Goal: Navigation & Orientation: Find specific page/section

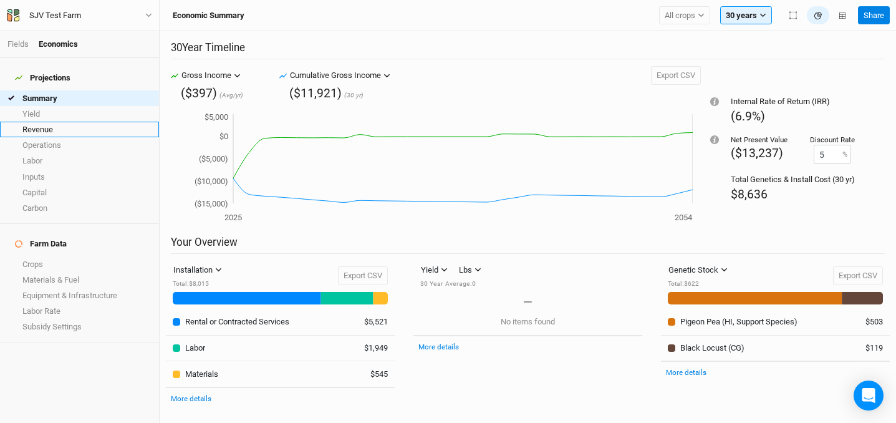
click at [45, 122] on link "Revenue" at bounding box center [79, 130] width 159 height 16
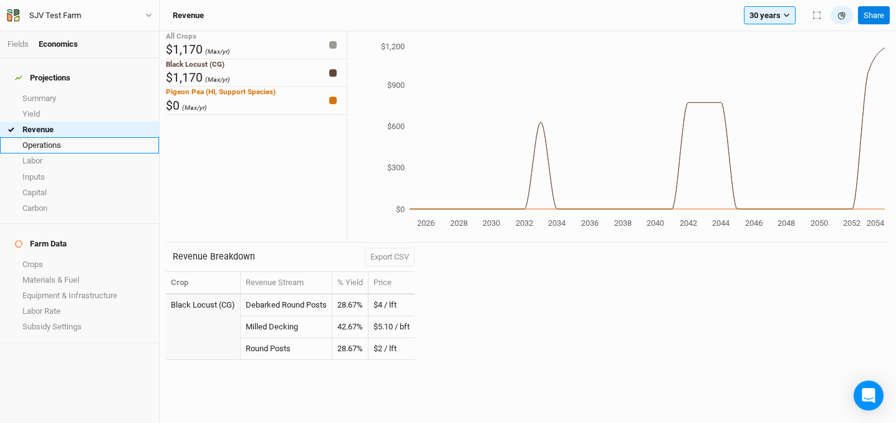
click at [48, 137] on link "Operations" at bounding box center [79, 145] width 159 height 16
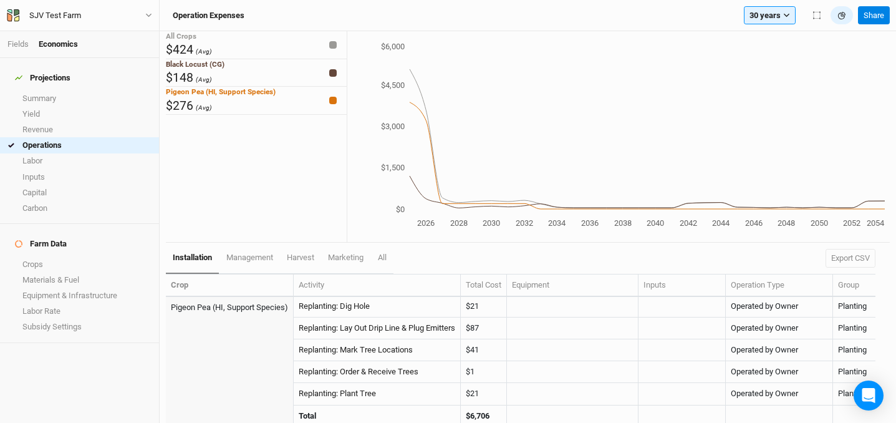
scroll to position [620, 0]
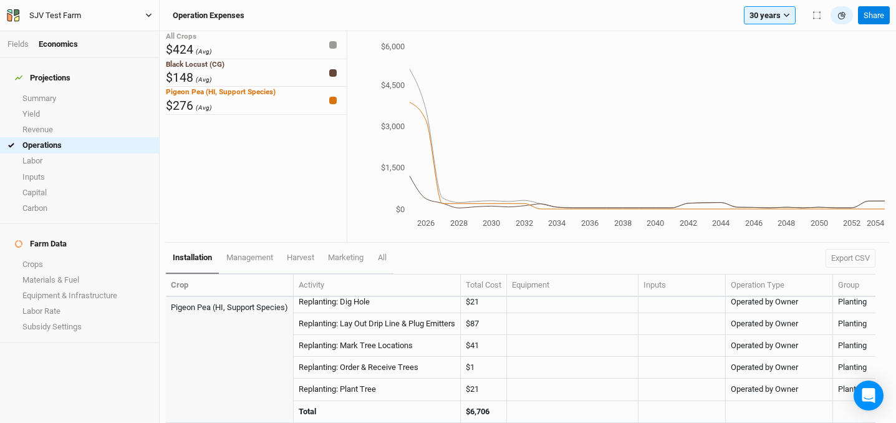
click at [9, 11] on icon "button" at bounding box center [9, 11] width 5 height 4
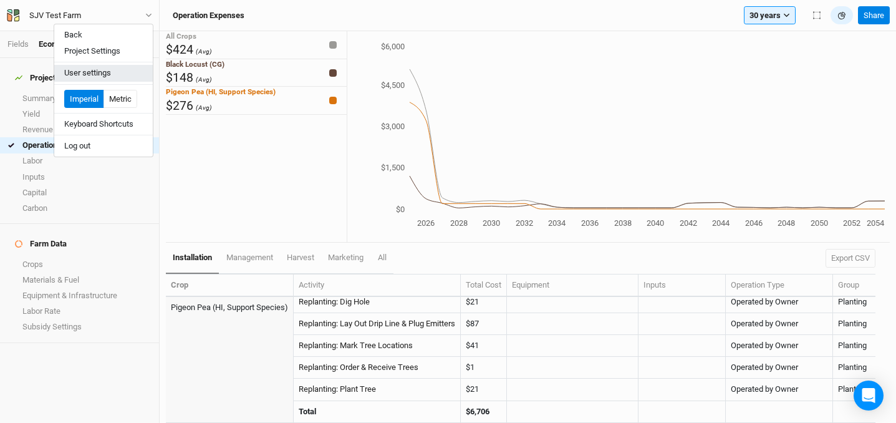
click at [97, 76] on button "User settings" at bounding box center [103, 73] width 98 height 16
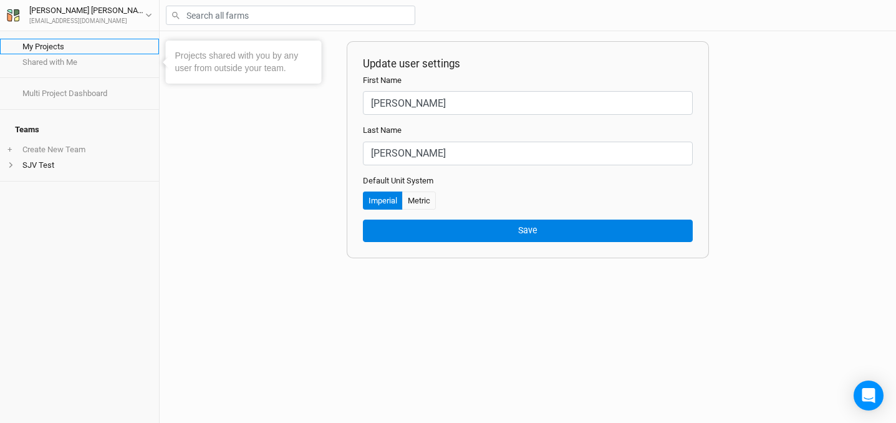
click at [51, 48] on link "My Projects" at bounding box center [79, 47] width 159 height 16
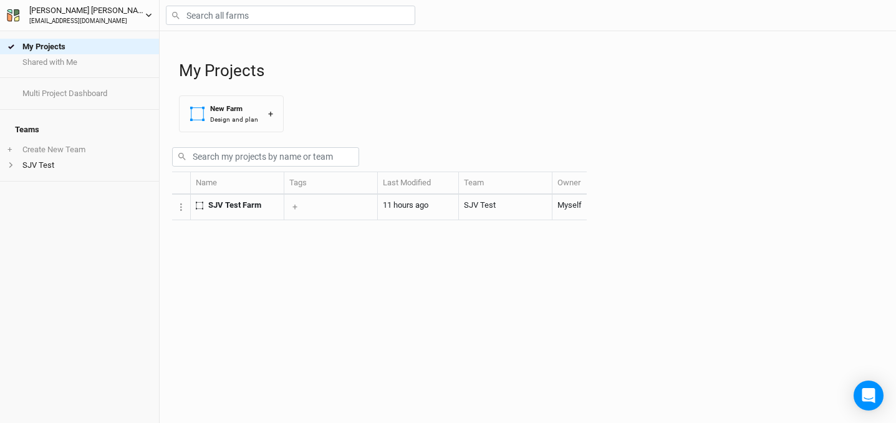
click at [144, 14] on button "[PERSON_NAME] [EMAIL_ADDRESS][DOMAIN_NAME]" at bounding box center [79, 15] width 146 height 22
click at [11, 14] on icon "button" at bounding box center [13, 15] width 12 height 12
click at [9, 16] on icon "button" at bounding box center [9, 16] width 5 height 9
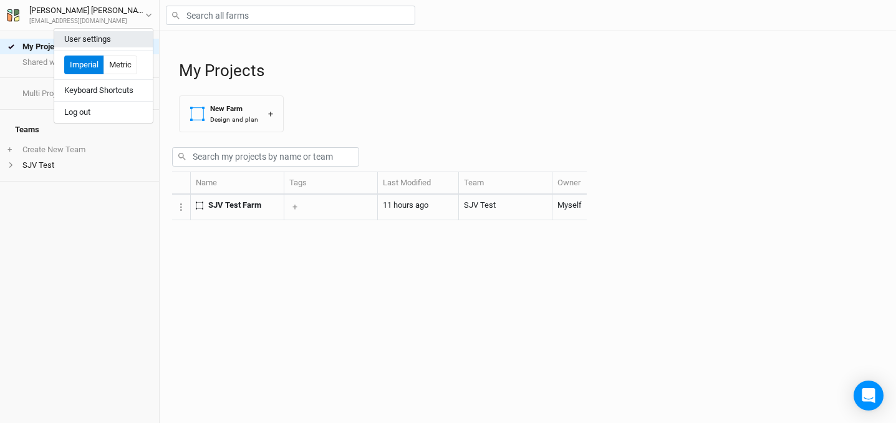
click at [91, 36] on button "User settings" at bounding box center [103, 39] width 98 height 16
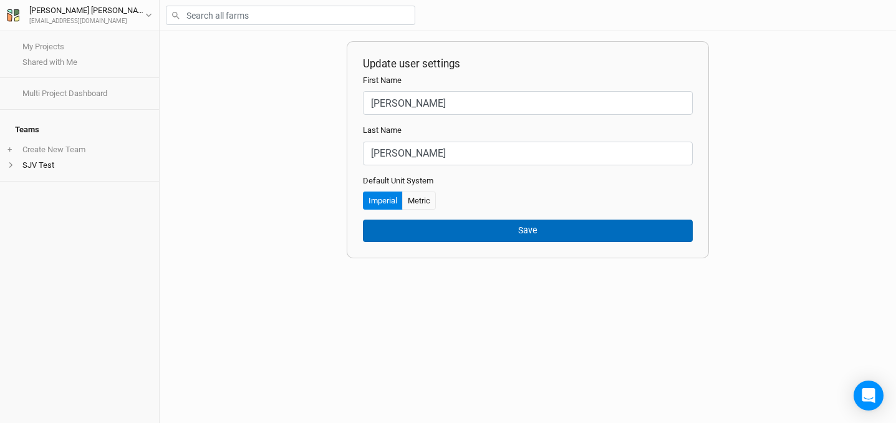
click at [409, 226] on button "Save" at bounding box center [528, 230] width 330 height 22
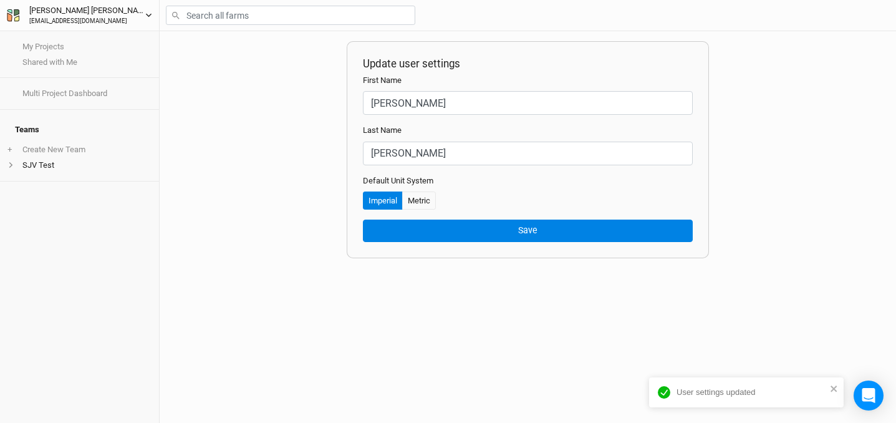
click at [137, 15] on button "[PERSON_NAME] [EMAIL_ADDRESS][DOMAIN_NAME]" at bounding box center [79, 15] width 146 height 22
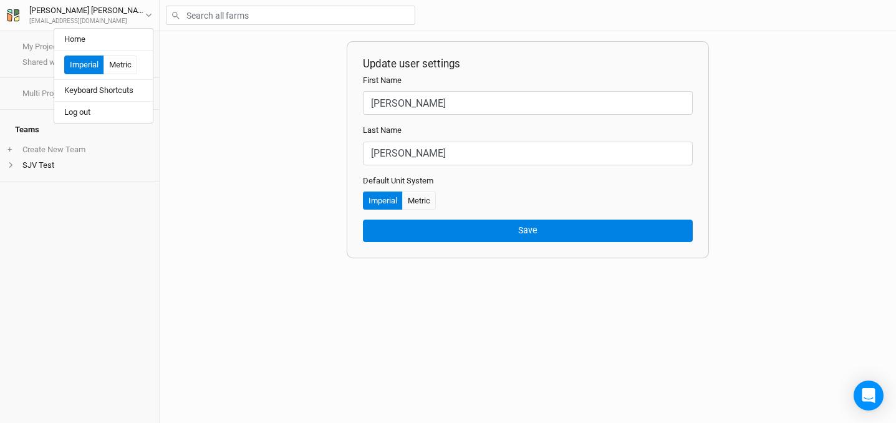
click at [62, 187] on div "My Projects Shared with Me Multi Project Dashboard Teams + Create New Team SJV …" at bounding box center [79, 226] width 159 height 391
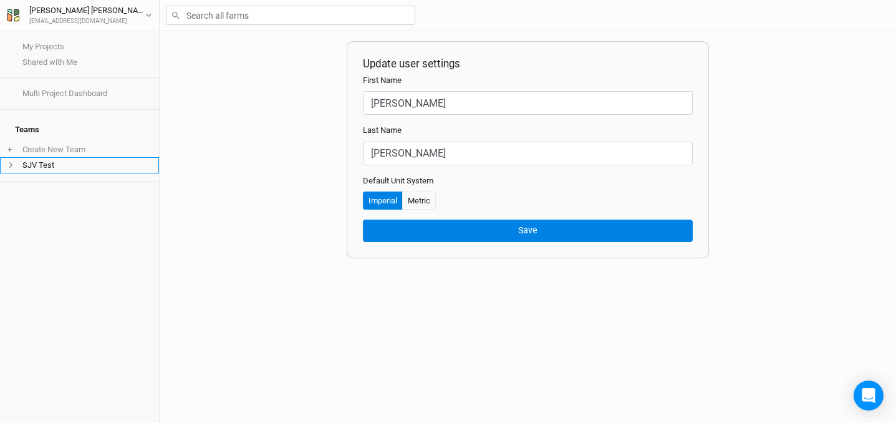
click at [11, 161] on icon at bounding box center [10, 164] width 7 height 7
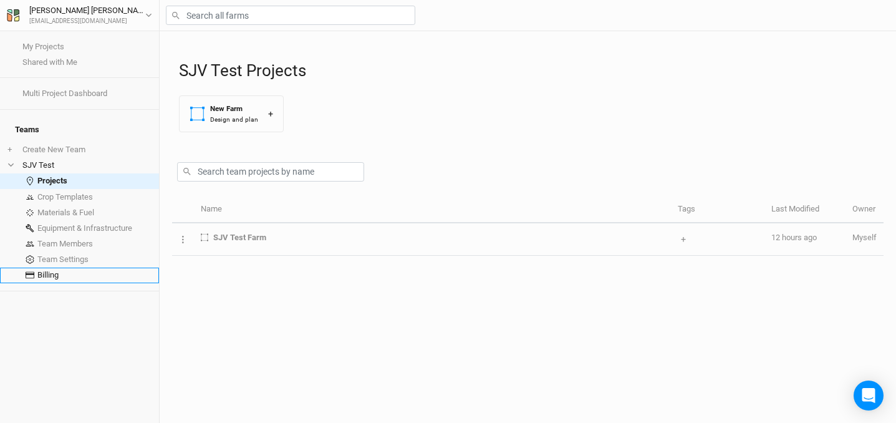
click at [77, 267] on link "Billing" at bounding box center [79, 275] width 159 height 16
